Goal: Check status: Check status

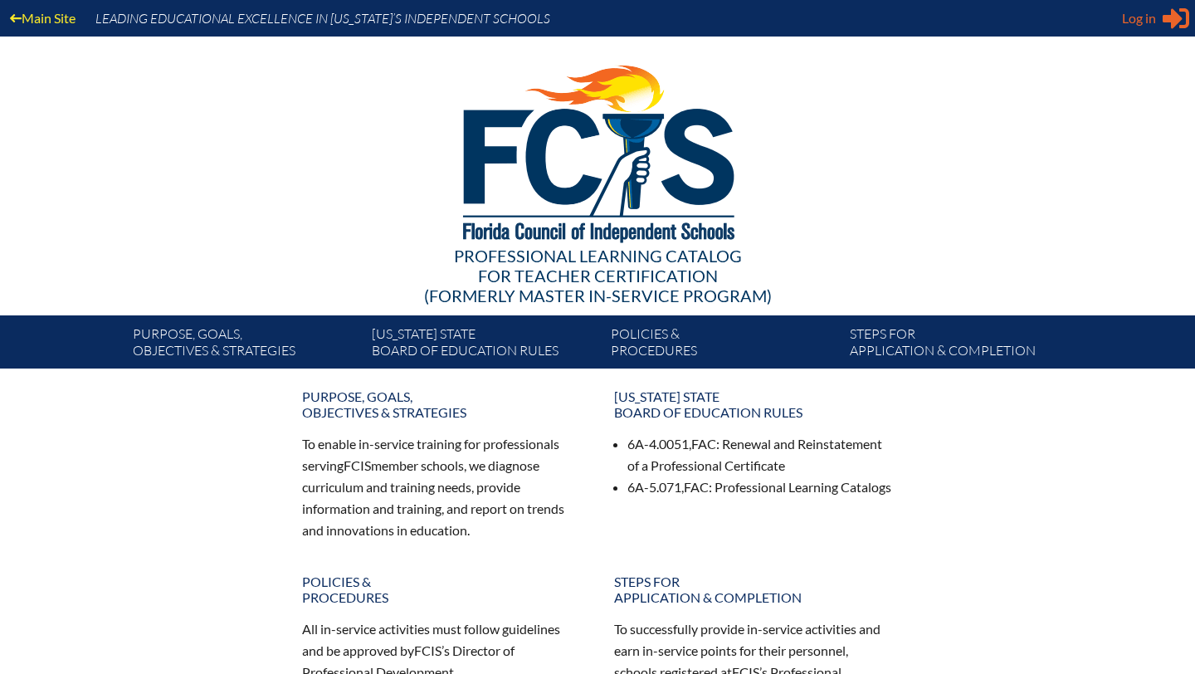
type input "[EMAIL_ADDRESS][DOMAIN_NAME]"
click at [1148, 27] on span "Log in" at bounding box center [1139, 18] width 34 height 20
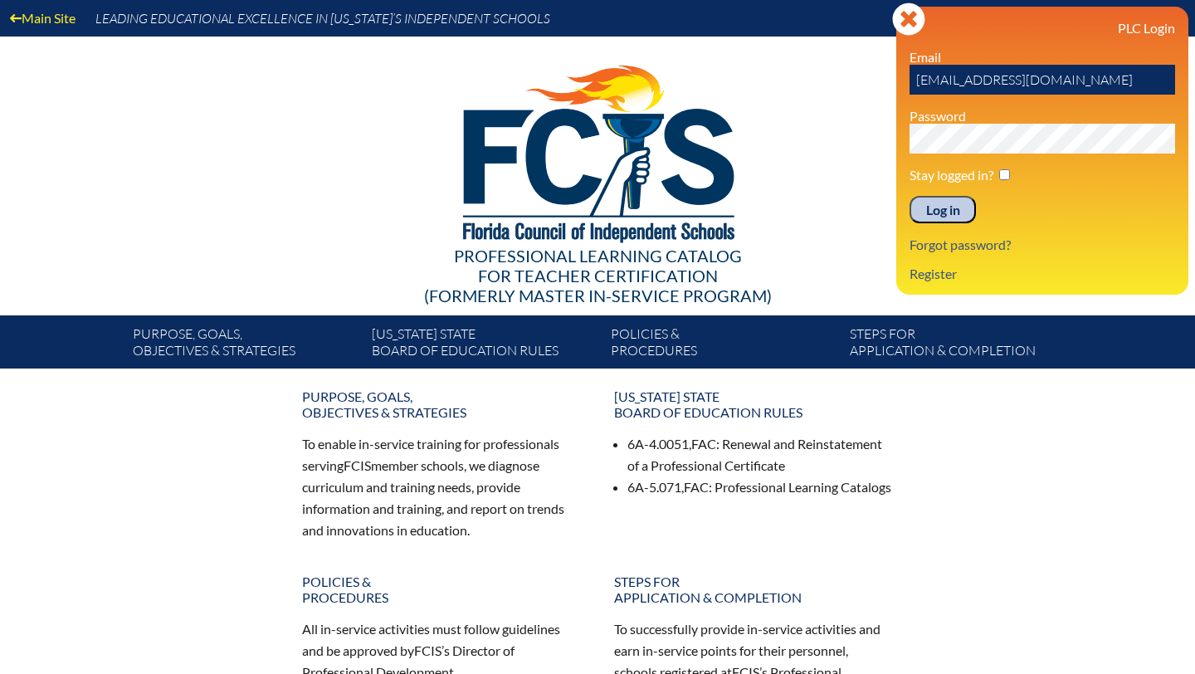
click at [962, 214] on input "Log in" at bounding box center [942, 210] width 66 height 28
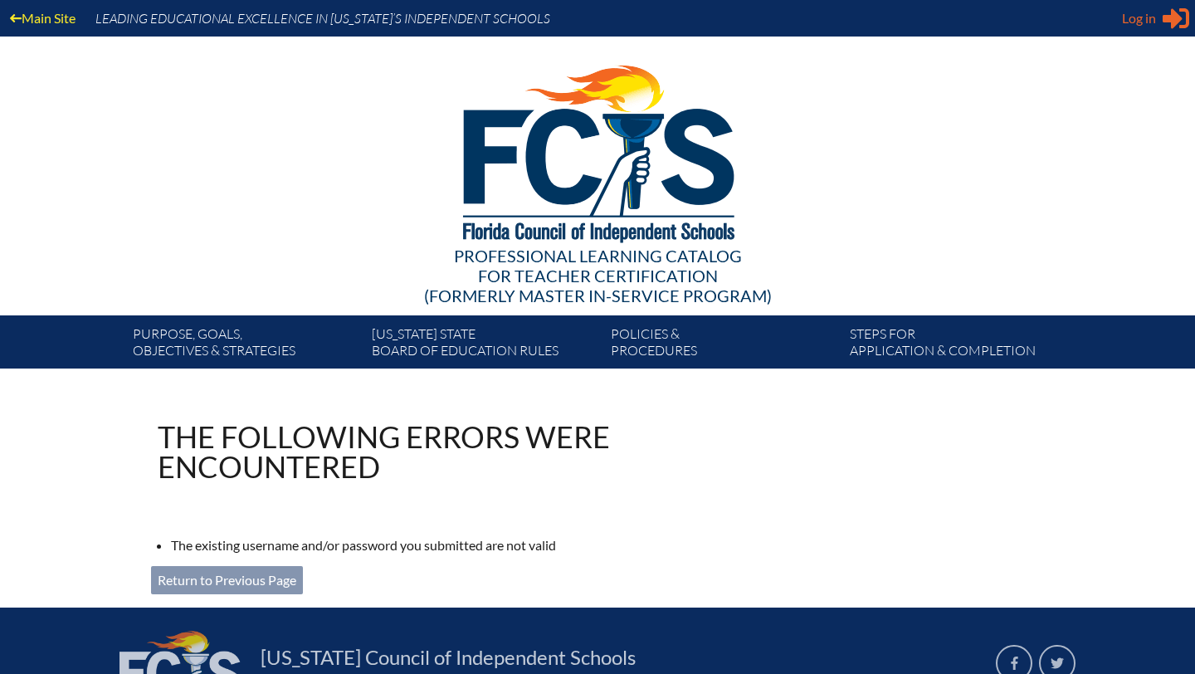
click at [1133, 20] on span "Log in" at bounding box center [1139, 18] width 34 height 20
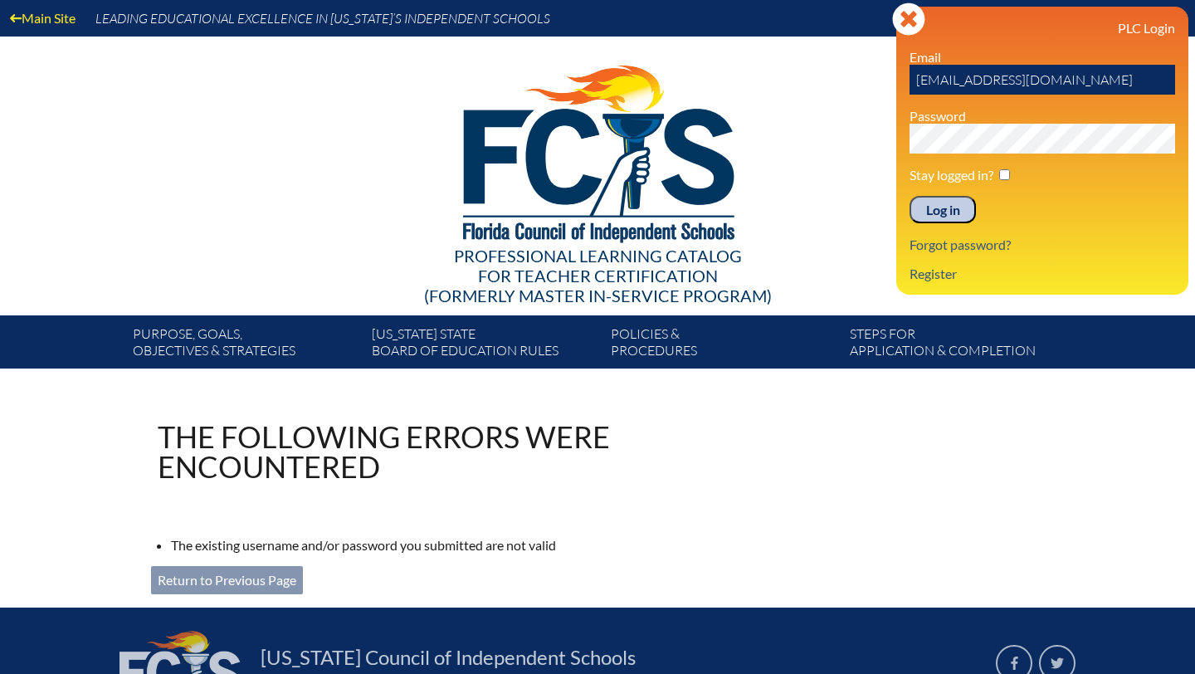
click at [1034, 81] on input "jvandermeulen@lhps.org" at bounding box center [1041, 80] width 265 height 30
click at [1032, 78] on input "jvandermeulen@lhps.org" at bounding box center [1041, 80] width 265 height 30
click at [1031, 80] on input "jvandermeulen@lhps.org" at bounding box center [1041, 80] width 265 height 30
type input "[EMAIL_ADDRESS][DOMAIN_NAME]"
click at [950, 217] on input "Log in" at bounding box center [942, 210] width 66 height 28
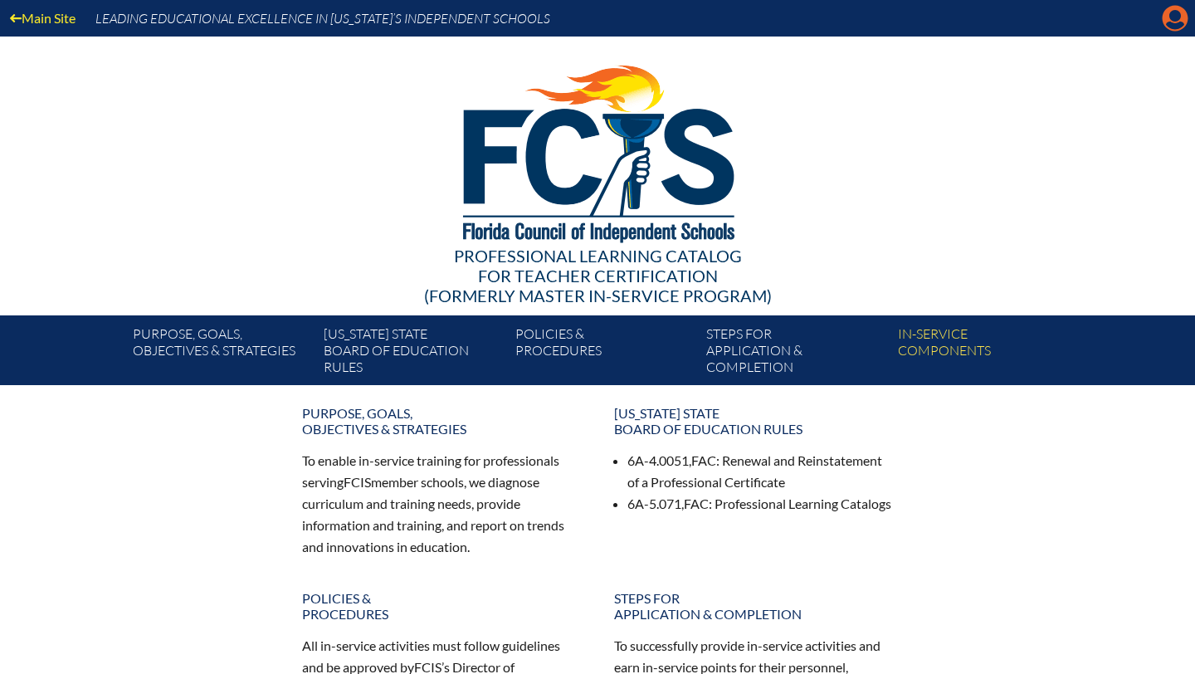
click at [1178, 22] on icon "Manage account" at bounding box center [1175, 18] width 27 height 27
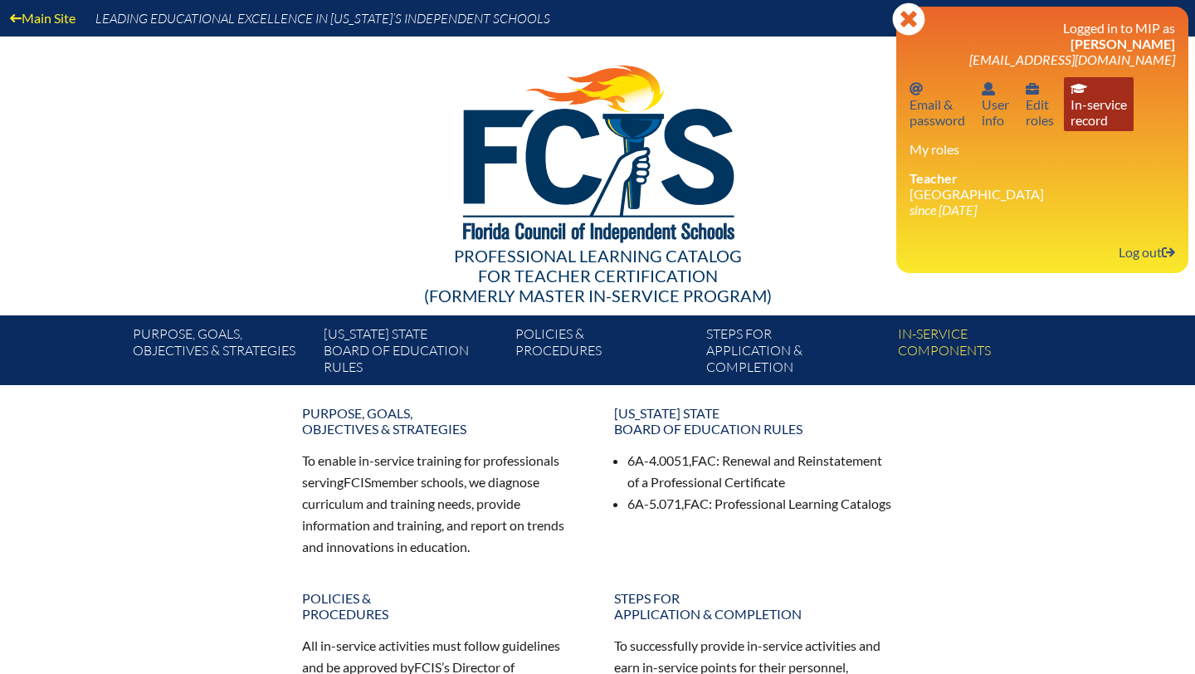
click at [1083, 105] on link "In-service record In-service record" at bounding box center [1099, 104] width 70 height 54
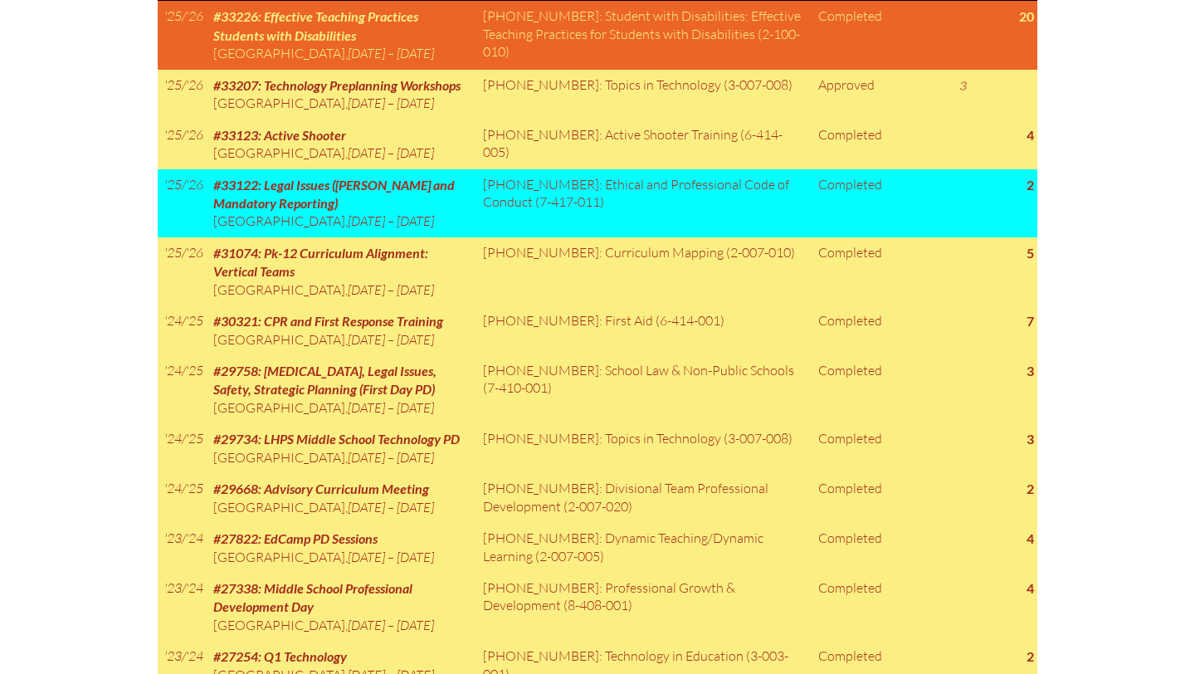
scroll to position [884, 0]
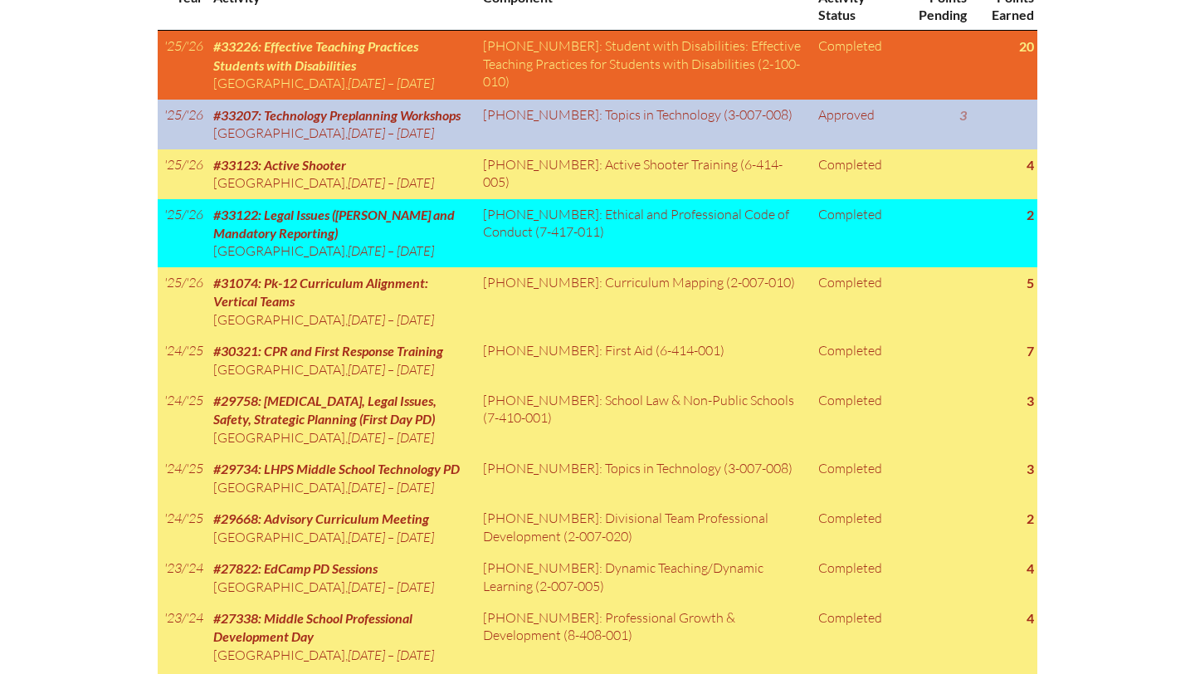
click at [841, 131] on td "Approved" at bounding box center [853, 125] width 85 height 50
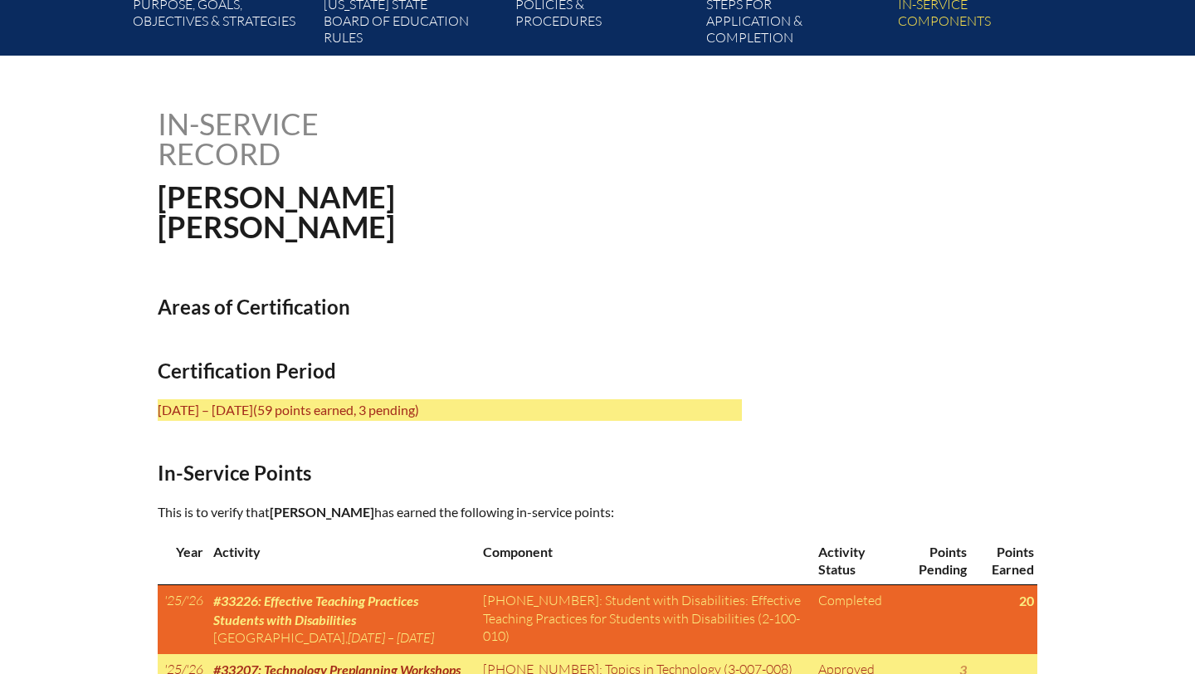
scroll to position [308, 0]
